Goal: Transaction & Acquisition: Obtain resource

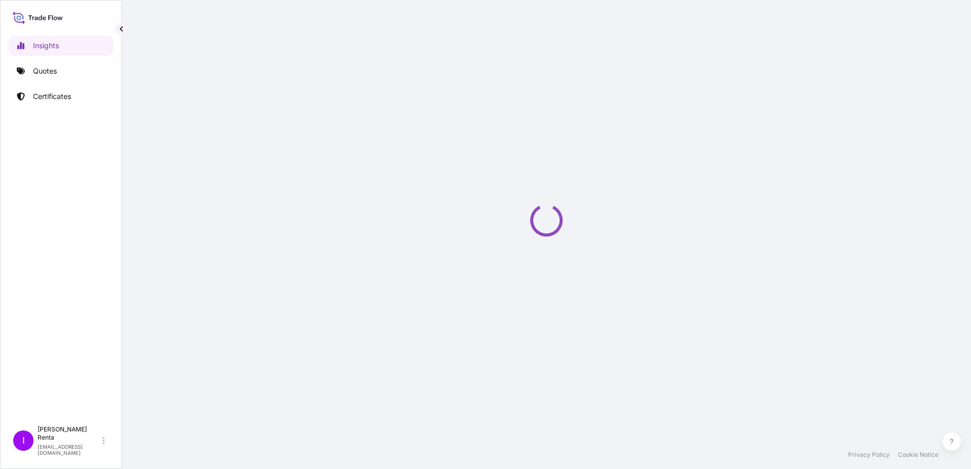
select select "2025"
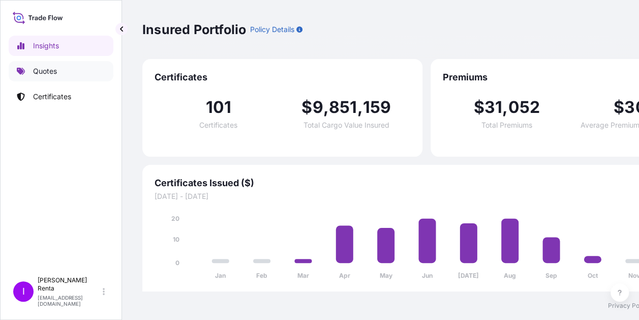
click at [51, 72] on p "Quotes" at bounding box center [45, 71] width 24 height 10
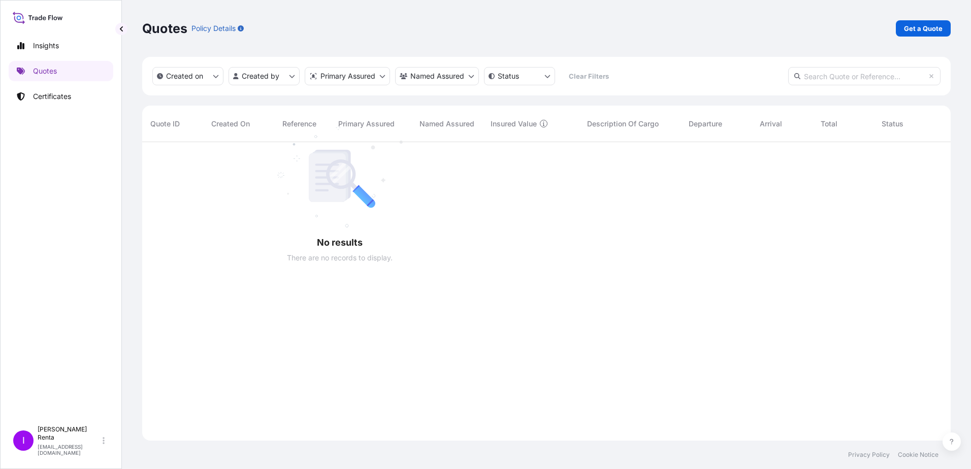
scroll to position [328, 801]
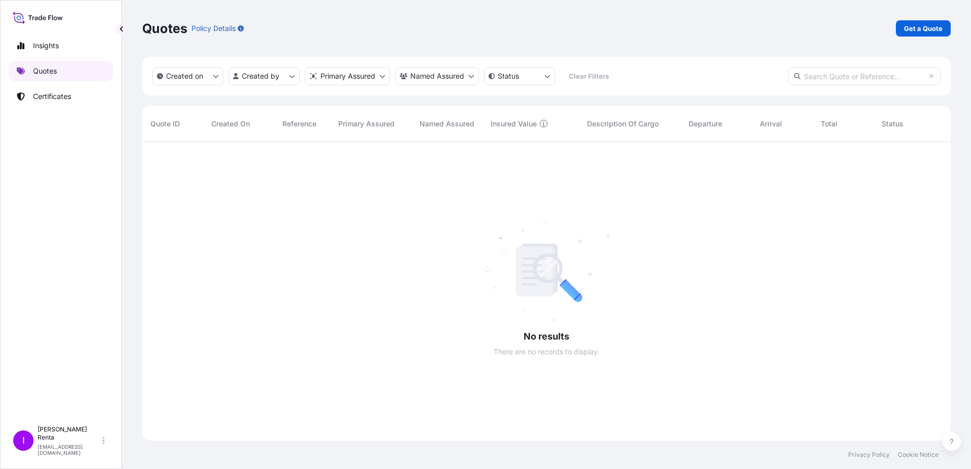
click at [62, 67] on link "Quotes" at bounding box center [61, 71] width 105 height 20
click at [930, 28] on p "Get a Quote" at bounding box center [923, 28] width 39 height 10
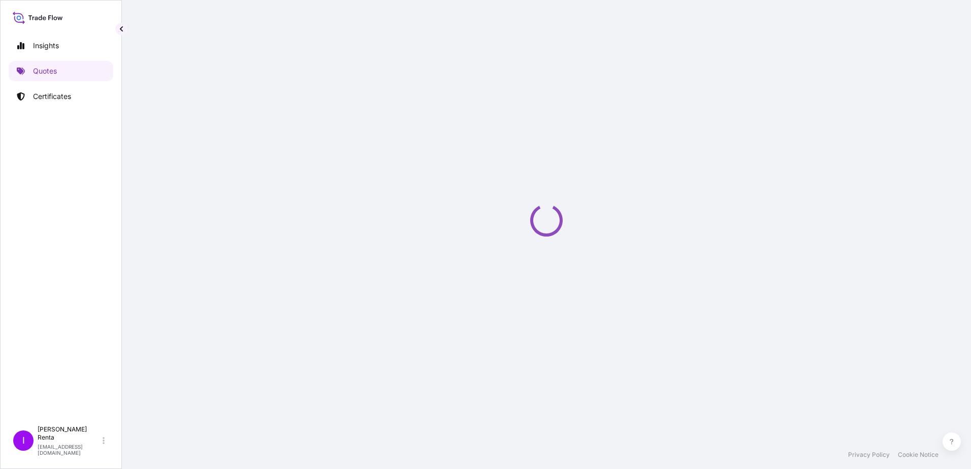
select select "Ocean Vessel"
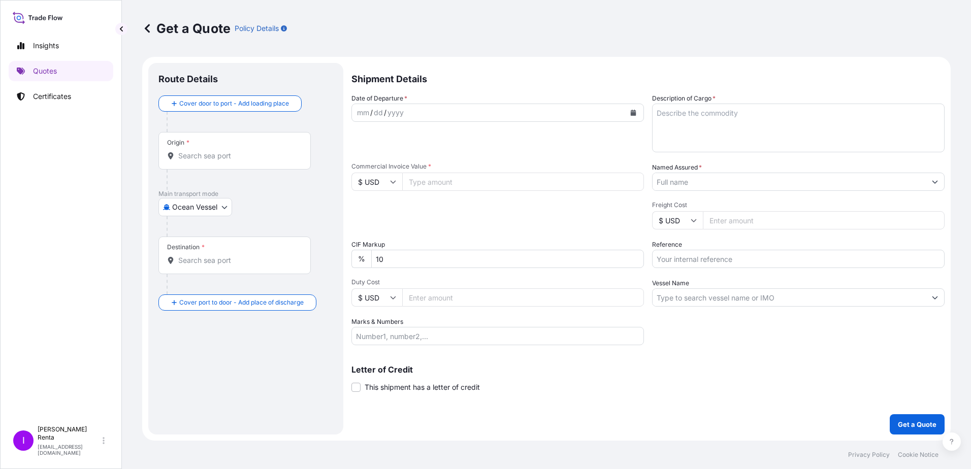
click at [208, 163] on div "Origin *" at bounding box center [235, 151] width 152 height 38
click at [208, 161] on input "Origin *" at bounding box center [238, 156] width 120 height 10
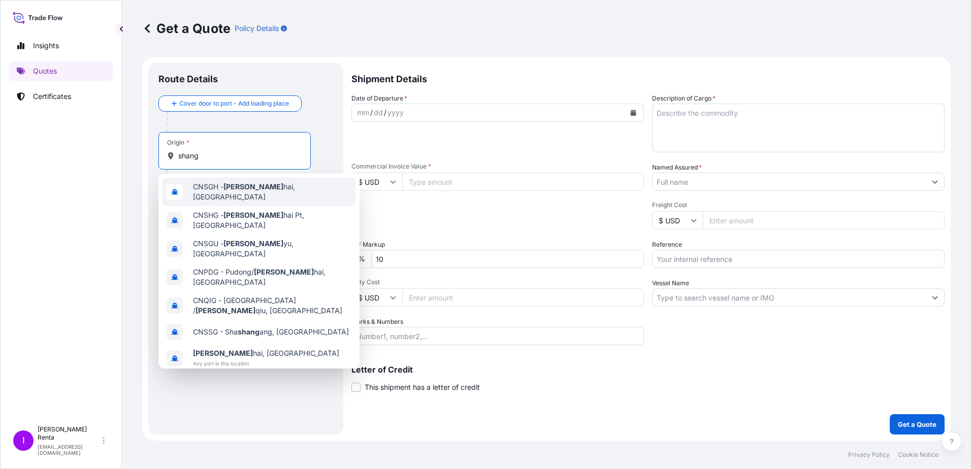
click at [259, 192] on span "CNSGH - Shang hai, [GEOGRAPHIC_DATA]" at bounding box center [272, 192] width 159 height 20
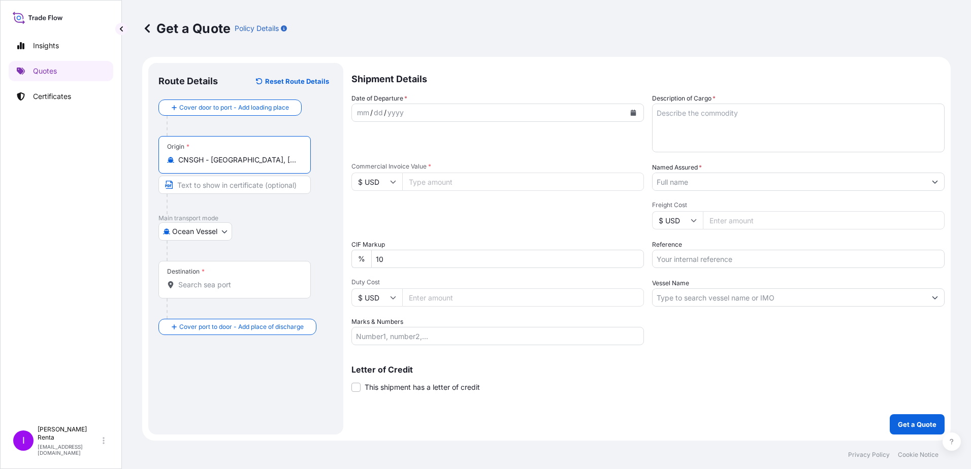
type input "CNSGH - [GEOGRAPHIC_DATA], [GEOGRAPHIC_DATA]"
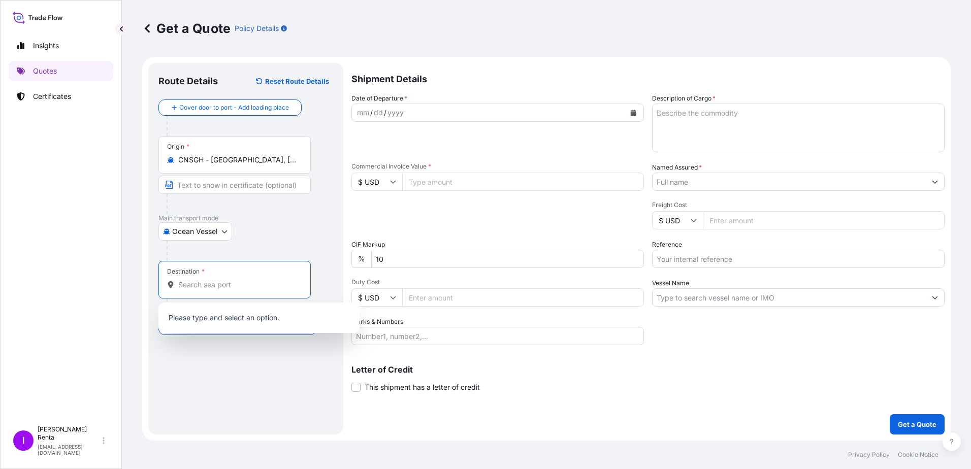
click at [200, 283] on input "Destination *" at bounding box center [238, 285] width 120 height 10
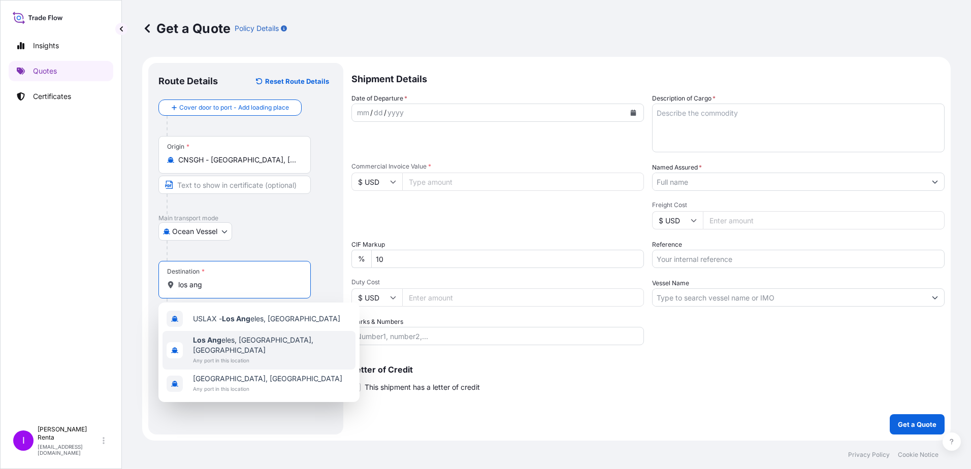
click at [252, 337] on span "Los Ang eles, [GEOGRAPHIC_DATA], [GEOGRAPHIC_DATA]" at bounding box center [272, 345] width 159 height 20
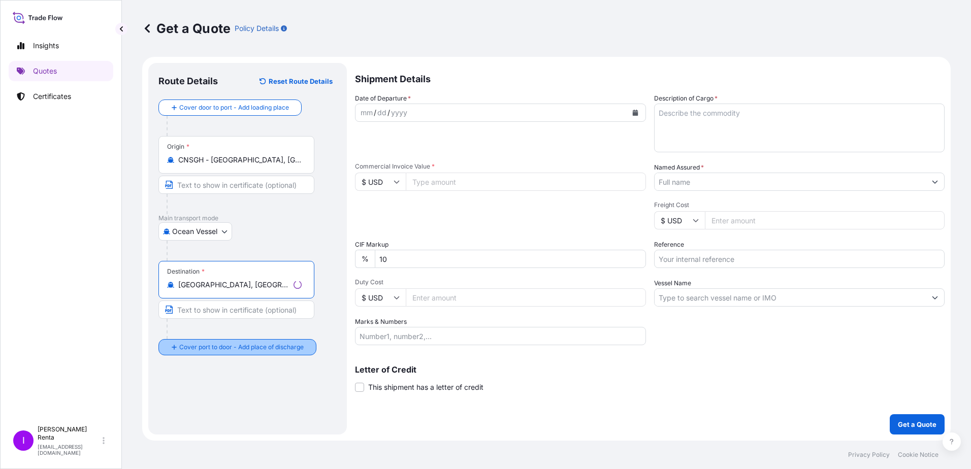
type input "[GEOGRAPHIC_DATA], [GEOGRAPHIC_DATA], [GEOGRAPHIC_DATA]"
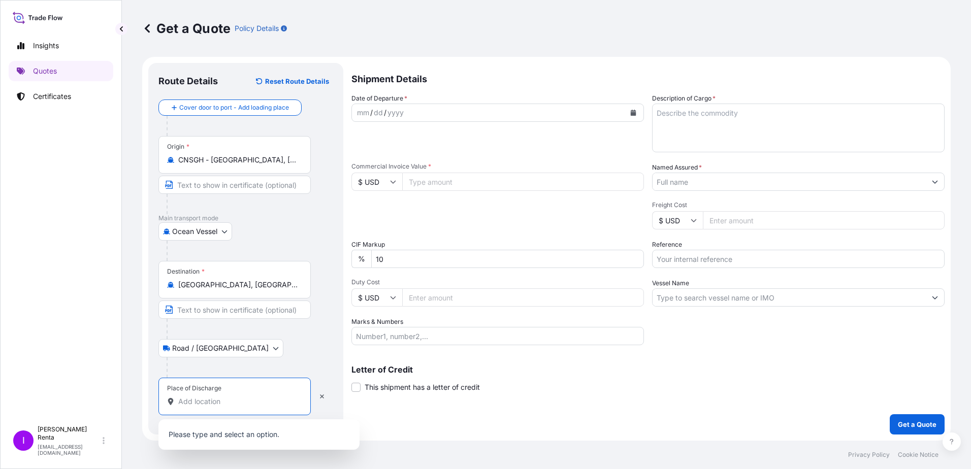
drag, startPoint x: 203, startPoint y: 405, endPoint x: 219, endPoint y: 403, distance: 16.0
click at [204, 405] on input "Place of Discharge" at bounding box center [238, 402] width 120 height 10
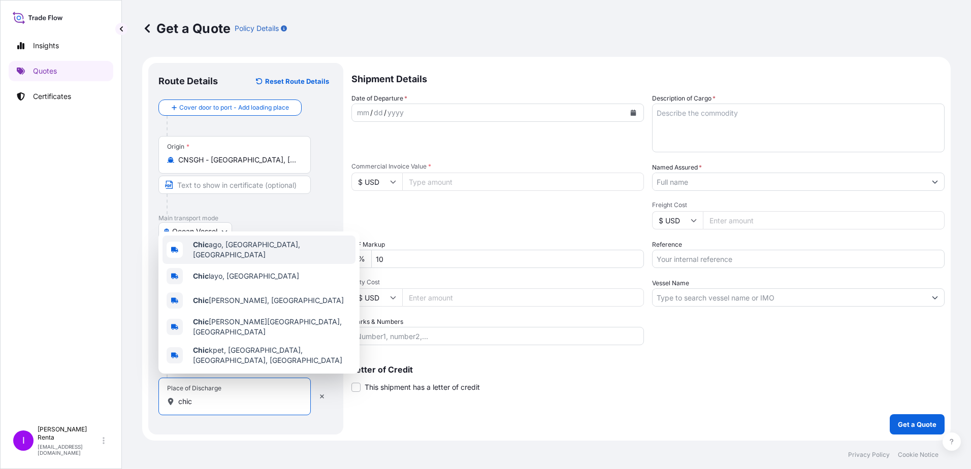
click at [258, 264] on div "Chic ago, [GEOGRAPHIC_DATA], [GEOGRAPHIC_DATA]" at bounding box center [259, 250] width 193 height 28
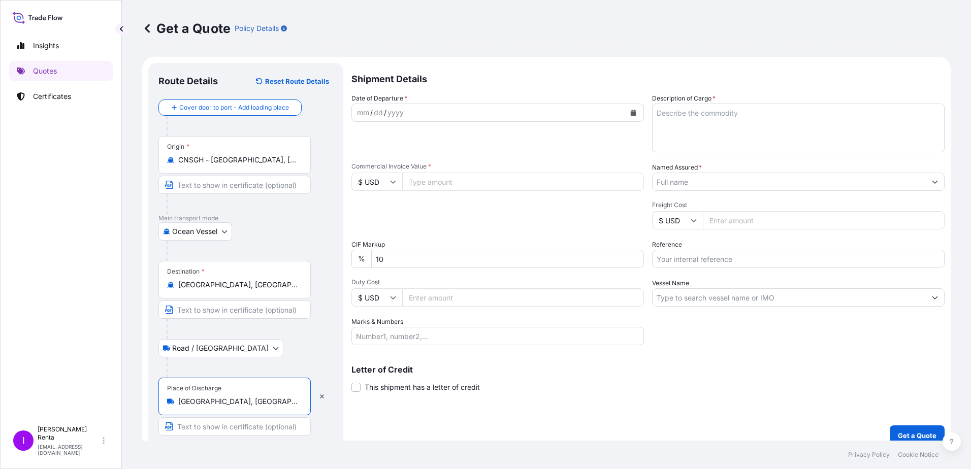
type input "[GEOGRAPHIC_DATA], [GEOGRAPHIC_DATA], [GEOGRAPHIC_DATA]"
click at [207, 428] on input "Text to appear on certificate" at bounding box center [235, 427] width 152 height 18
type input "d"
type input "DELIVERY to ROMEOVILLE IL"
click at [365, 115] on div "mm" at bounding box center [363, 113] width 14 height 12
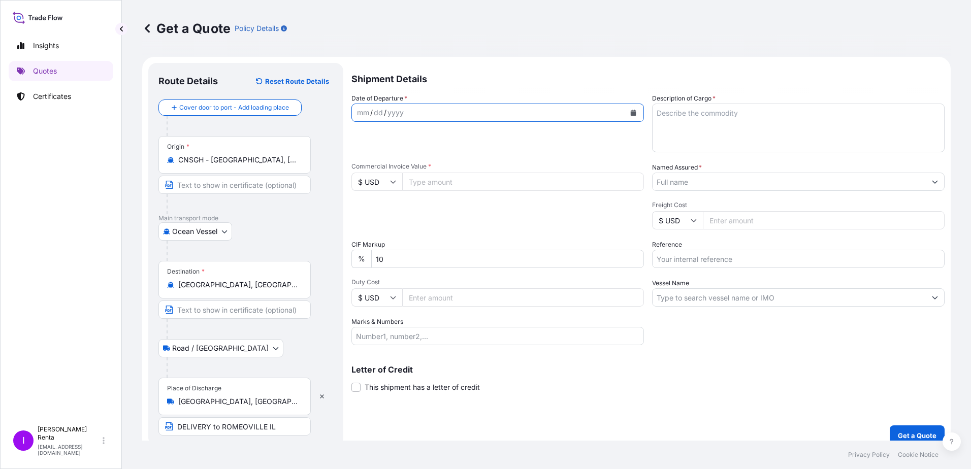
click at [631, 111] on icon "Calendar" at bounding box center [634, 113] width 6 height 6
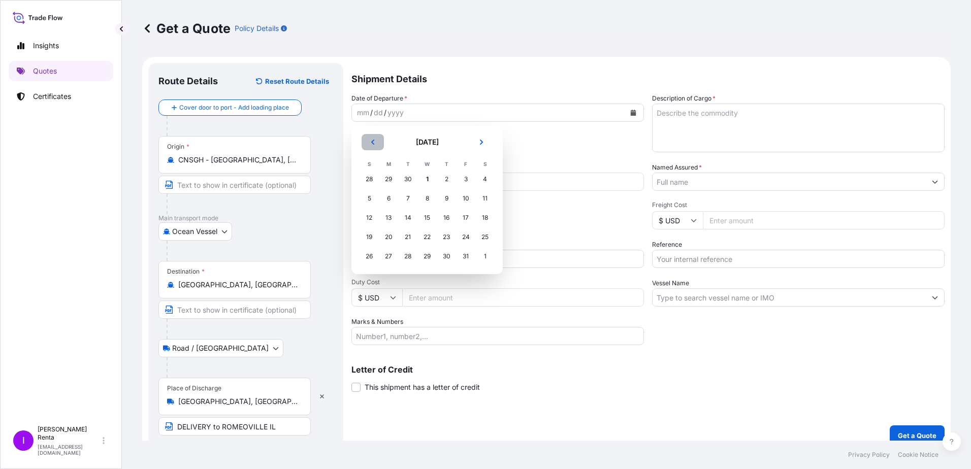
click at [374, 144] on icon "Previous" at bounding box center [372, 142] width 3 height 5
click at [367, 257] on div "28" at bounding box center [369, 256] width 18 height 18
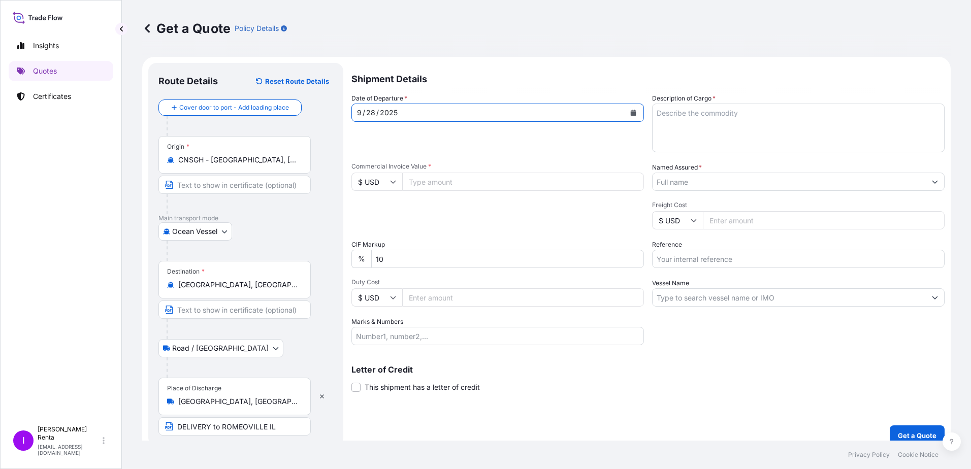
click at [418, 180] on input "Commercial Invoice Value *" at bounding box center [523, 182] width 242 height 18
click at [890, 426] on button "Get a Quote" at bounding box center [917, 436] width 55 height 20
click at [434, 182] on input "40233" at bounding box center [523, 182] width 242 height 18
type input "40233.64"
click at [500, 299] on input "Duty Cost" at bounding box center [523, 298] width 242 height 18
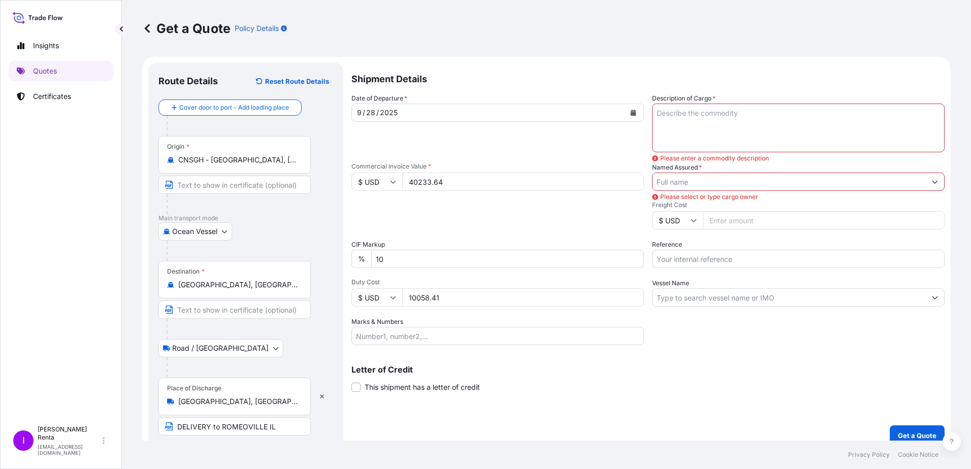
type input "10058.41"
click at [382, 336] on input "Marks & Numbers" at bounding box center [498, 336] width 293 height 18
type input "PO 4500004516"
click at [712, 119] on textarea "Description of Cargo *" at bounding box center [798, 128] width 293 height 49
click at [839, 114] on textarea "SODIUM ERYTHORBATE & ERYTHORBIC ACID PO 4500004516" at bounding box center [798, 128] width 293 height 49
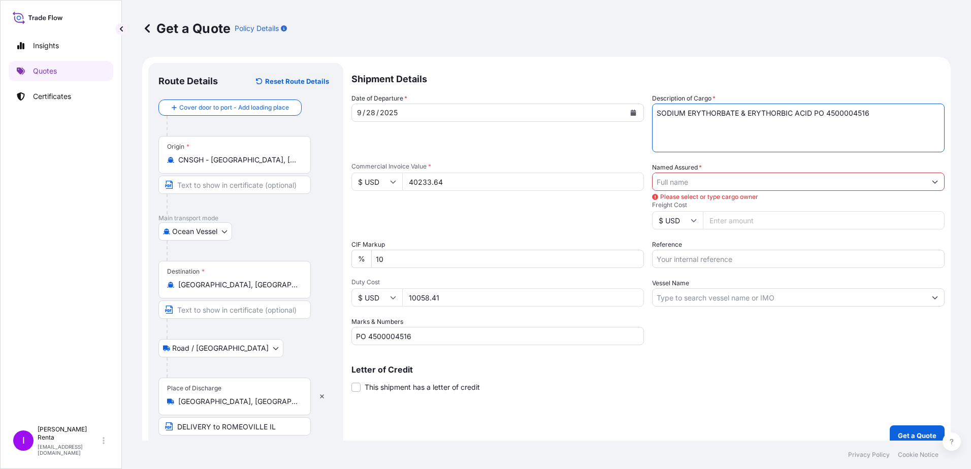
type textarea "SODIUM ERYTHORBATE & ERYTHORBIC ACID PO 4500004516"
click at [679, 179] on input "Named Assured *" at bounding box center [789, 182] width 273 height 18
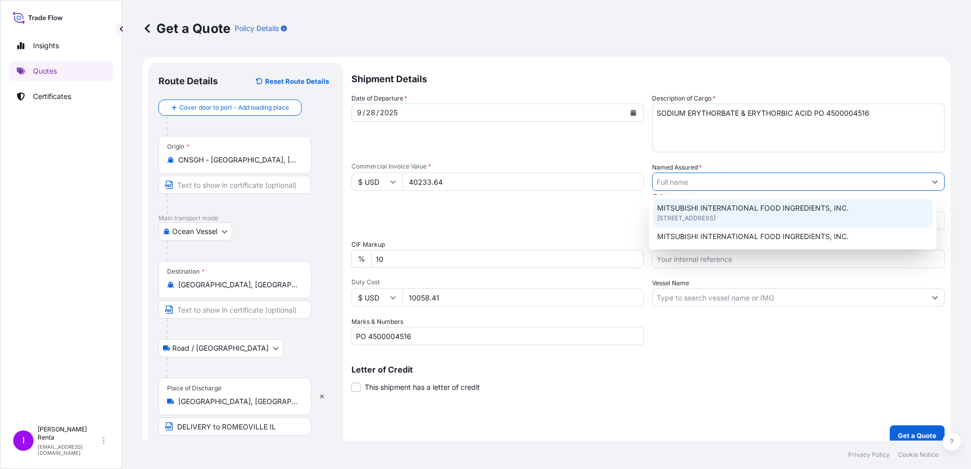
click at [683, 204] on span "MITSUBISHI INTERNATIONAL FOOD INGREDIENTS, INC." at bounding box center [753, 208] width 192 height 10
type input "MITSUBISHI INTERNATIONAL FOOD INGREDIENTS, INC."
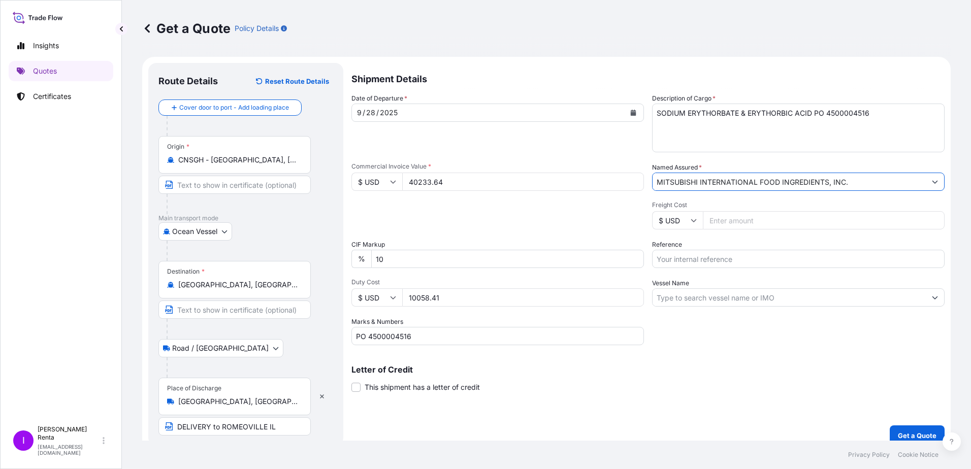
click at [714, 217] on input "Freight Cost" at bounding box center [824, 220] width 242 height 18
type input "3889.00"
click at [675, 261] on input "Reference" at bounding box center [798, 259] width 293 height 18
drag, startPoint x: 682, startPoint y: 256, endPoint x: 700, endPoint y: 251, distance: 19.0
click at [683, 256] on input "PO 4500004516" at bounding box center [798, 259] width 293 height 18
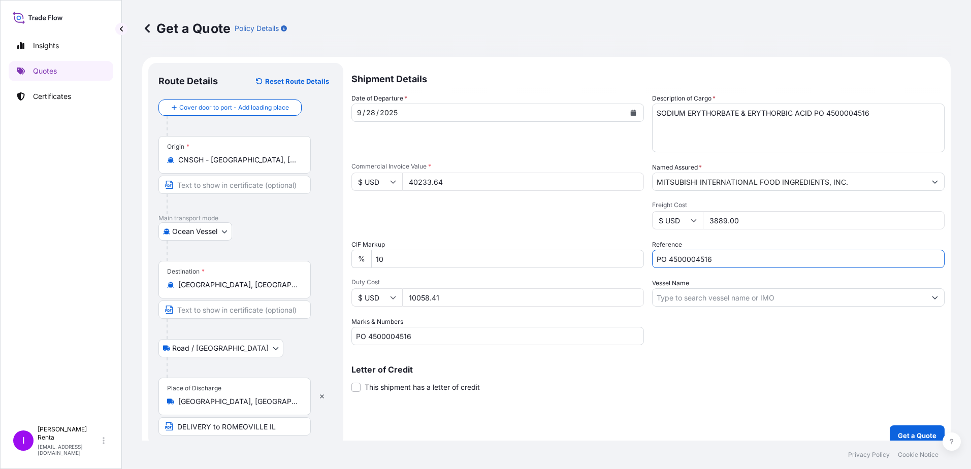
type input "PO 4500004516"
click at [670, 298] on input "Vessel Name" at bounding box center [789, 298] width 273 height 18
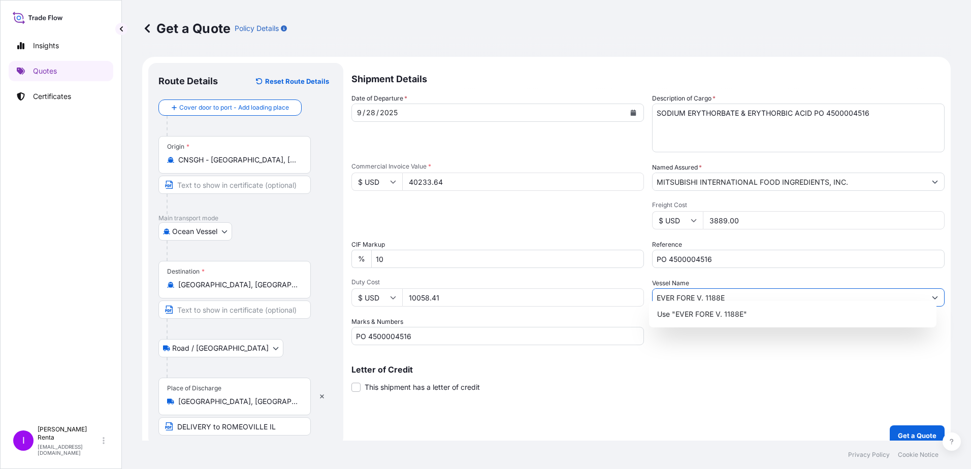
scroll to position [11, 0]
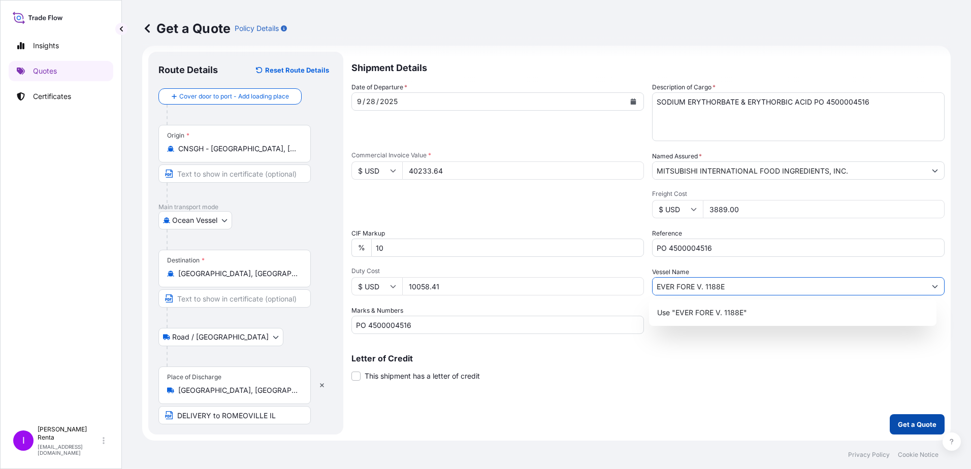
type input "EVER FORE V. 1188E"
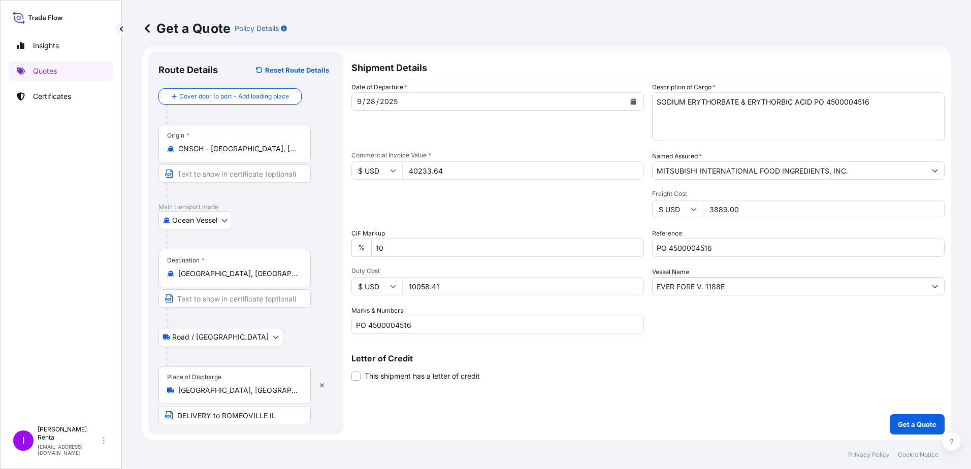
click at [971, 197] on html "Insights Quotes Certificates I [PERSON_NAME] [EMAIL_ADDRESS][DOMAIN_NAME] Get a…" at bounding box center [485, 234] width 971 height 469
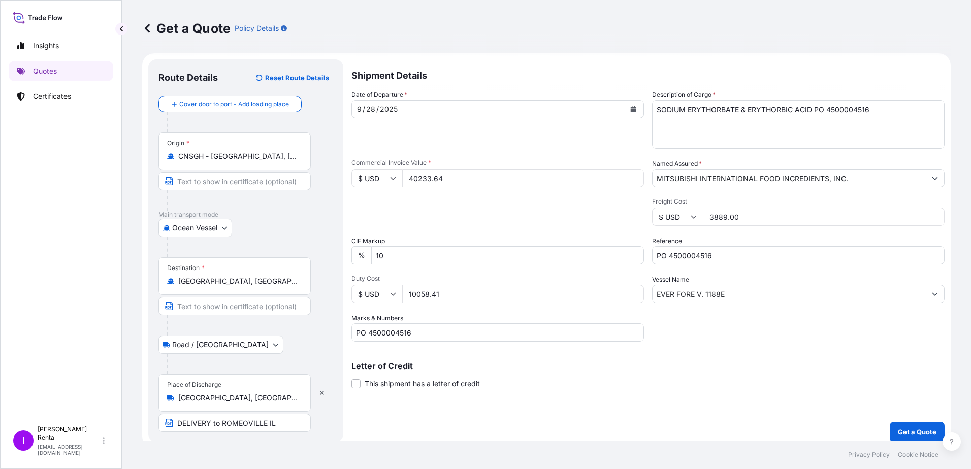
scroll to position [0, 0]
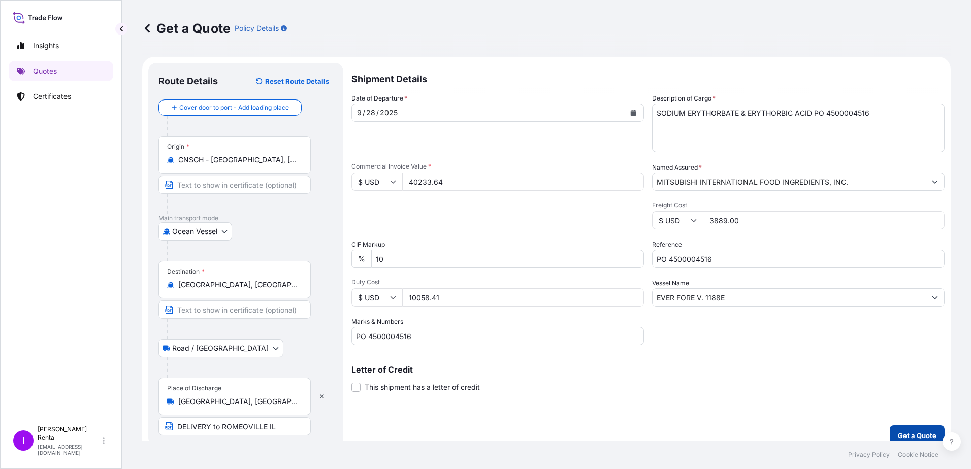
click at [898, 432] on p "Get a Quote" at bounding box center [917, 436] width 39 height 10
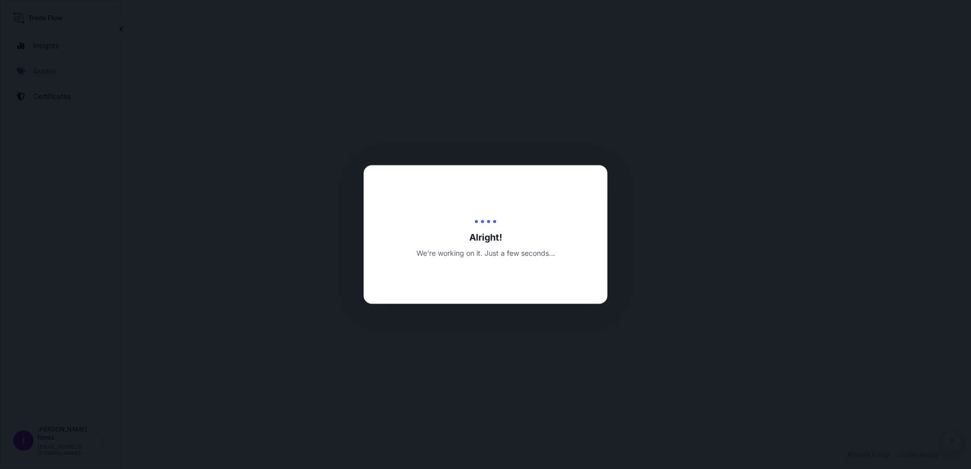
select select "Ocean Vessel"
select select "Road / [GEOGRAPHIC_DATA]"
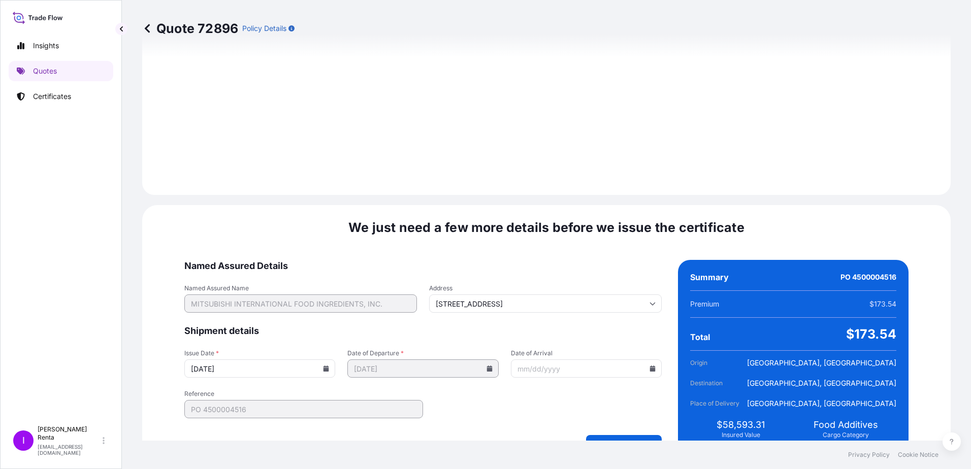
scroll to position [1198, 0]
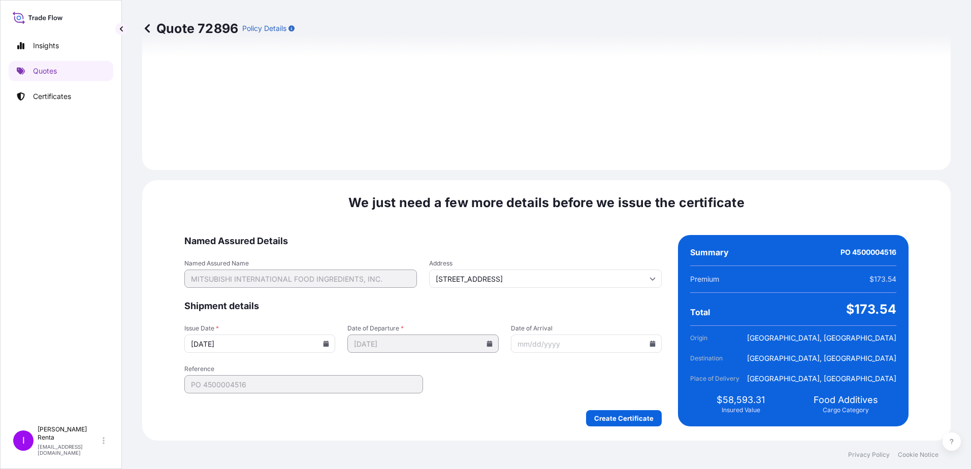
click at [558, 344] on input "Date of Arrival" at bounding box center [586, 344] width 151 height 18
click at [650, 345] on icon at bounding box center [653, 344] width 6 height 6
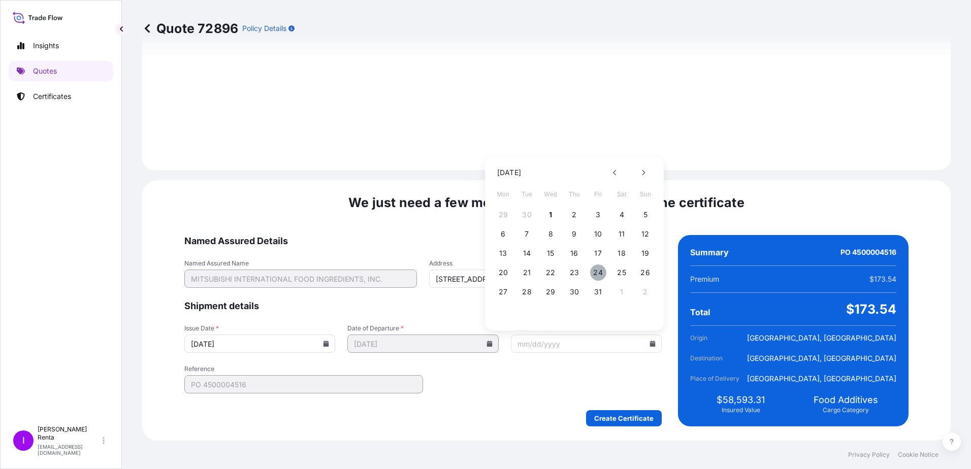
click at [598, 272] on button "24" at bounding box center [598, 273] width 16 height 16
type input "[DATE]"
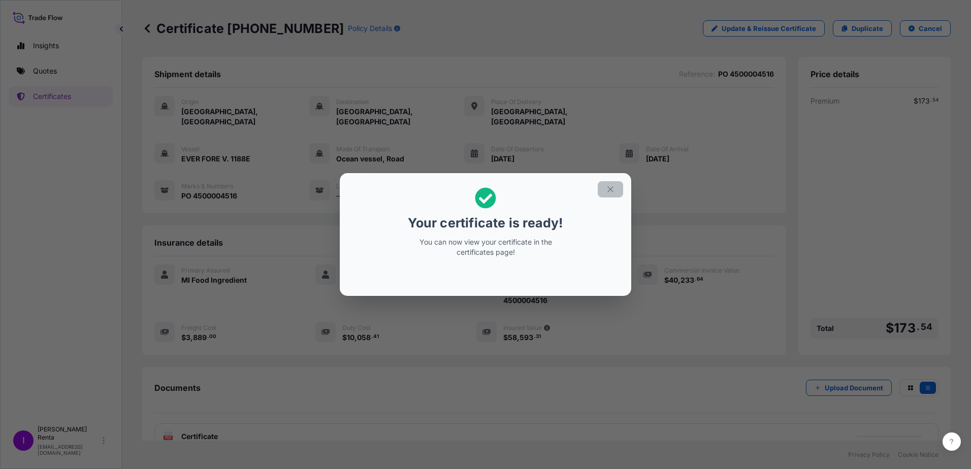
click at [611, 190] on icon "button" at bounding box center [610, 189] width 9 height 9
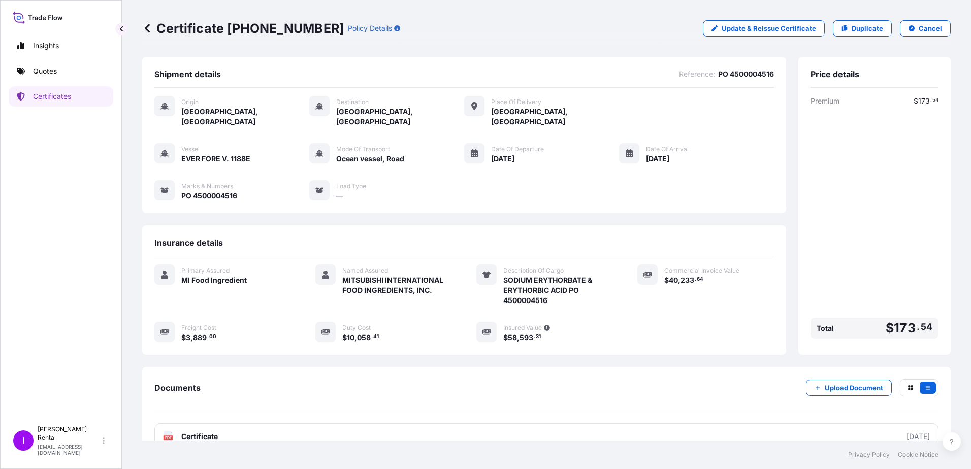
scroll to position [11, 0]
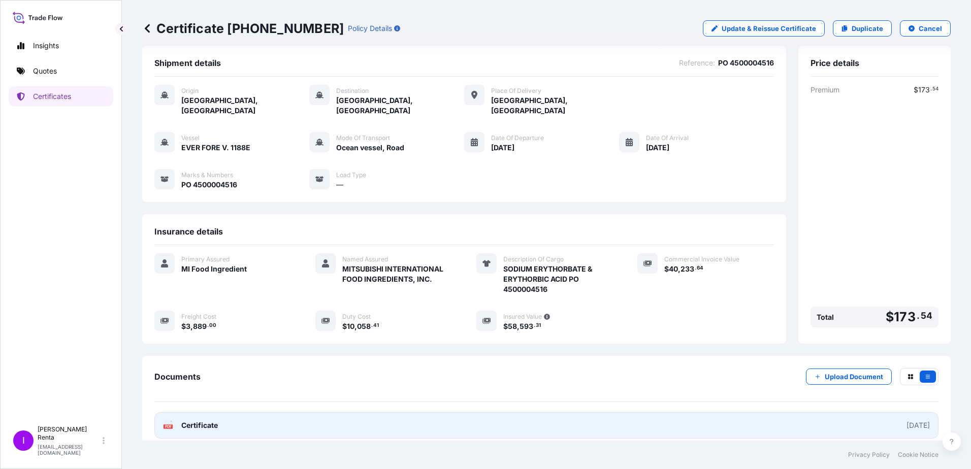
click at [202, 421] on span "Certificate" at bounding box center [199, 426] width 37 height 10
